Goal: Find specific page/section

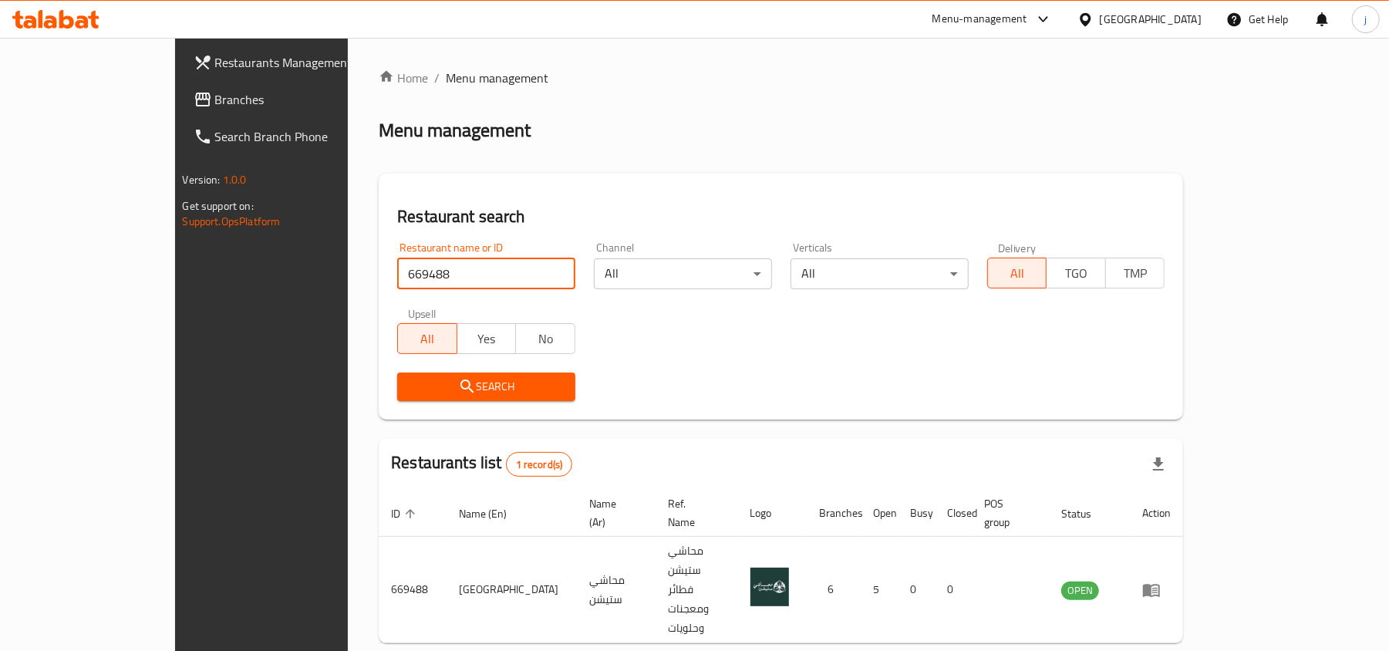
click at [515, 274] on input "669488" at bounding box center [486, 273] width 178 height 31
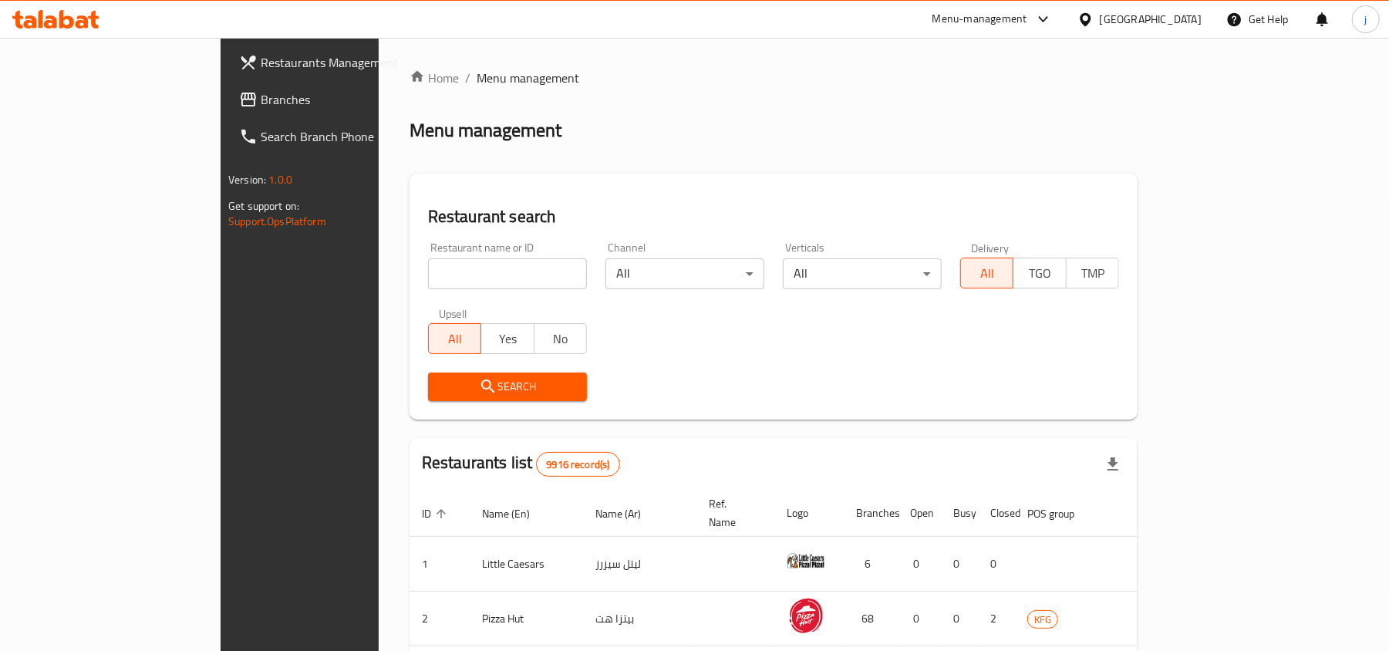
click at [1170, 29] on div "[GEOGRAPHIC_DATA]" at bounding box center [1139, 19] width 149 height 37
click at [1093, 25] on icon at bounding box center [1085, 20] width 16 height 16
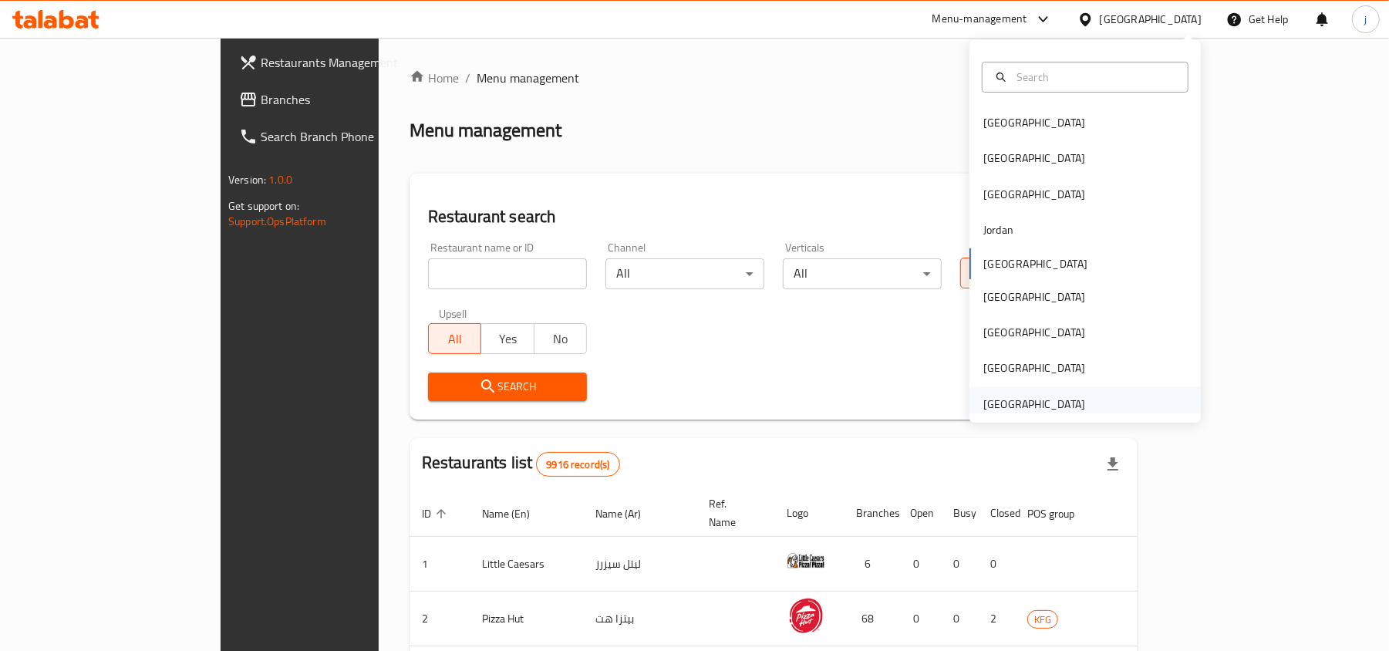
click at [1024, 407] on div "United Arab Emirates" at bounding box center [1034, 404] width 102 height 17
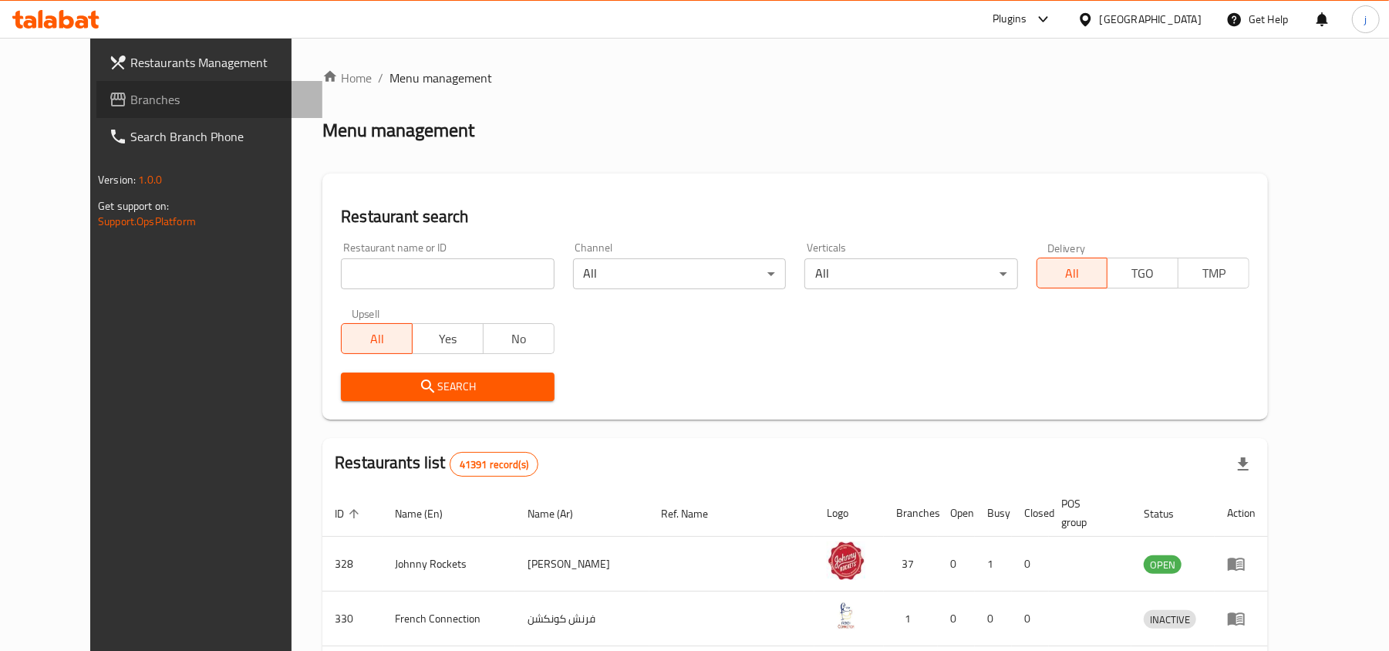
click at [130, 99] on span "Branches" at bounding box center [220, 99] width 180 height 19
